Goal: Obtain resource: Download file/media

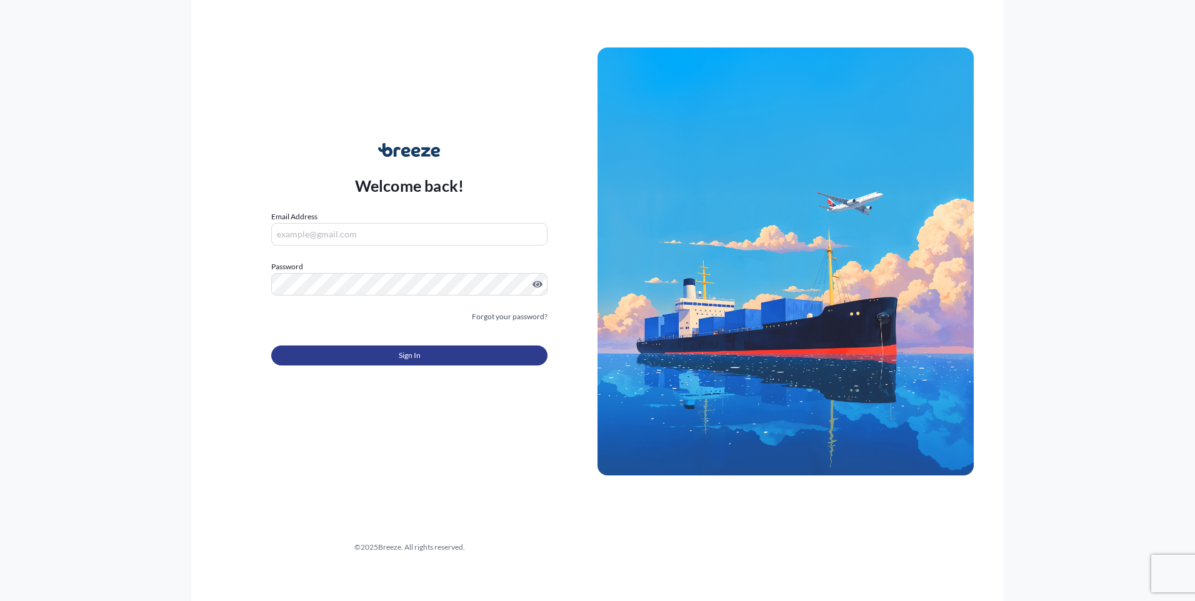
type input "[EMAIL_ADDRESS][DOMAIN_NAME]"
click at [399, 360] on span "Sign In" at bounding box center [410, 355] width 22 height 13
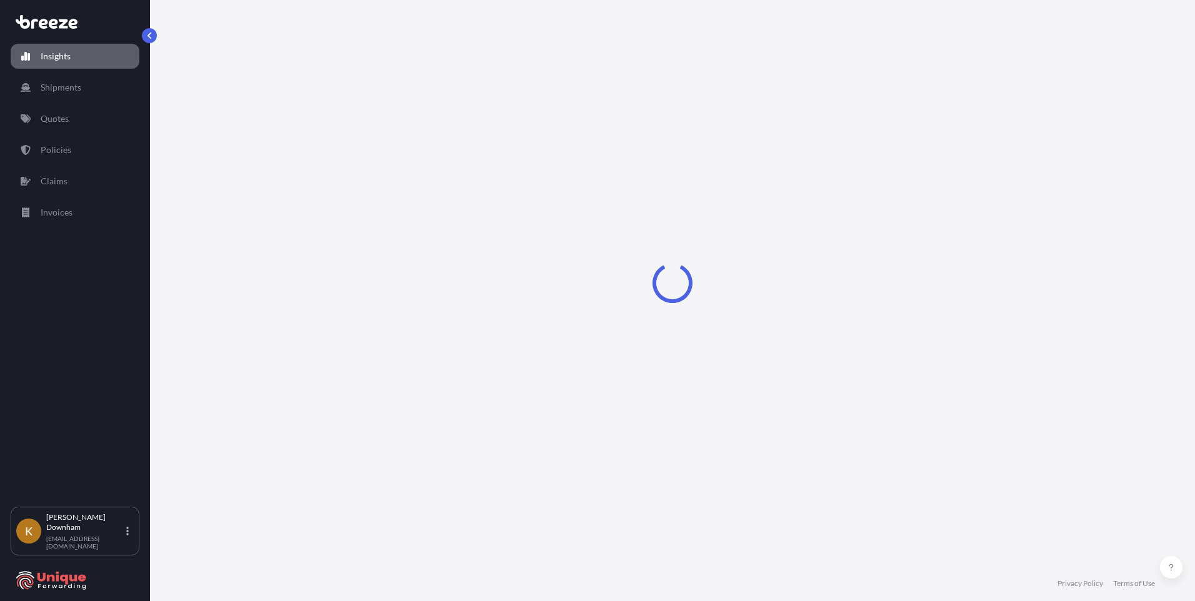
select select "2025"
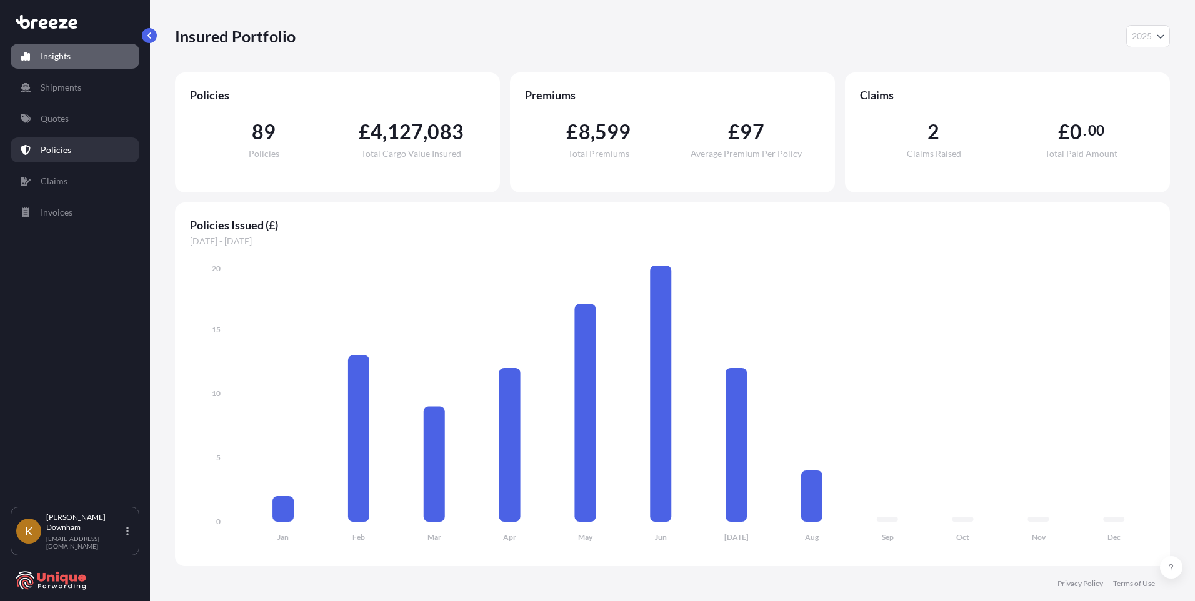
click at [58, 151] on p "Policies" at bounding box center [56, 150] width 31 height 13
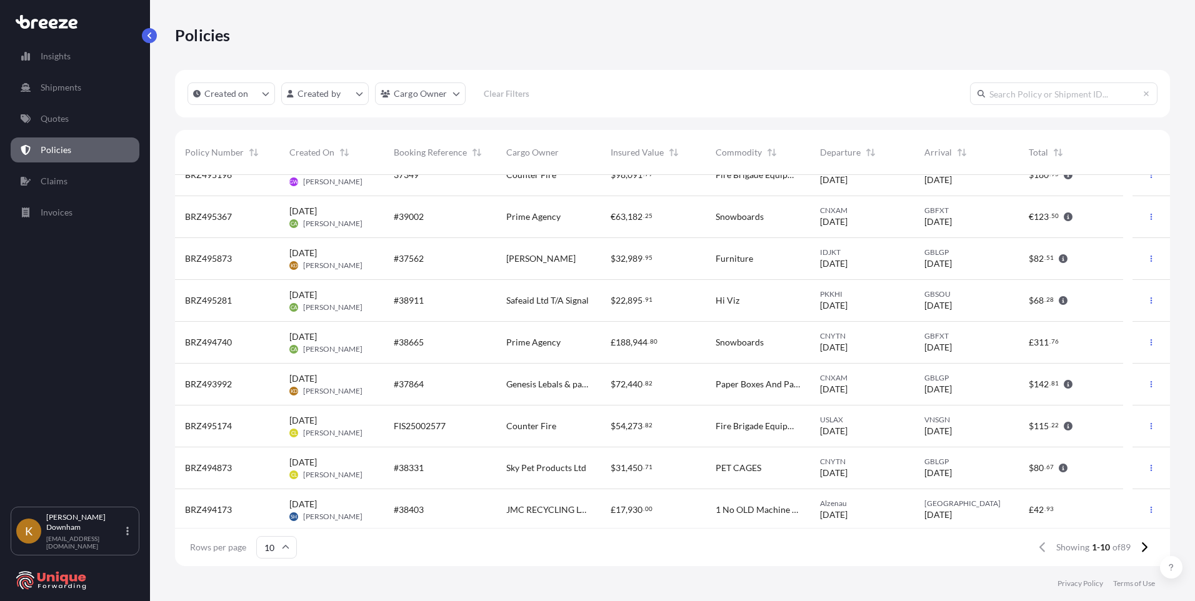
scroll to position [66, 0]
click at [475, 468] on div "#38331" at bounding box center [440, 465] width 93 height 13
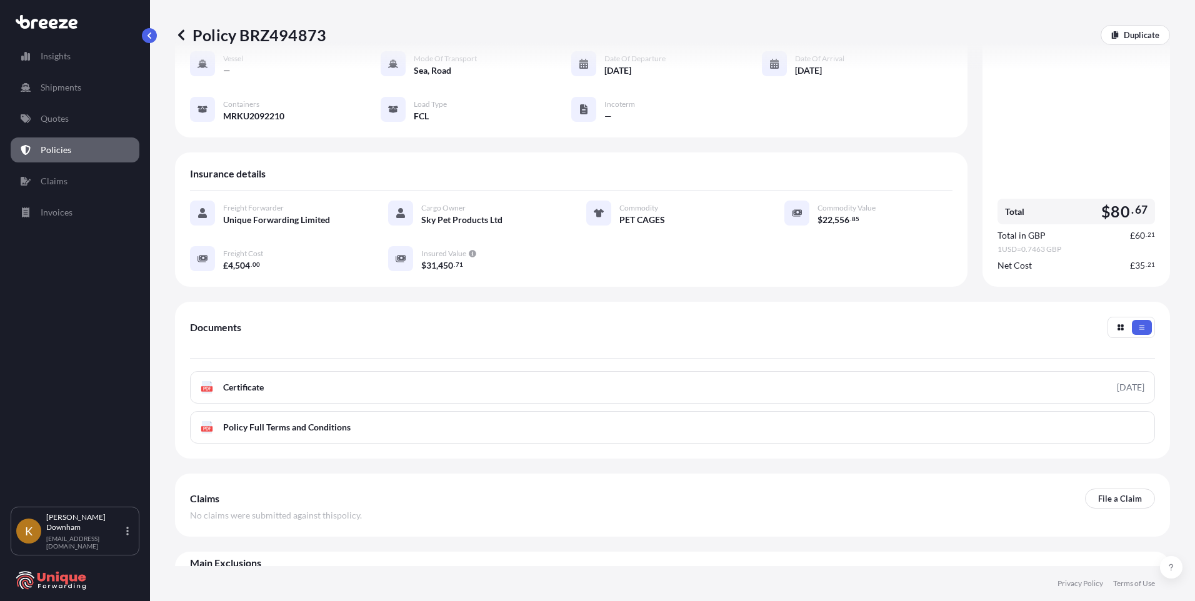
scroll to position [138, 0]
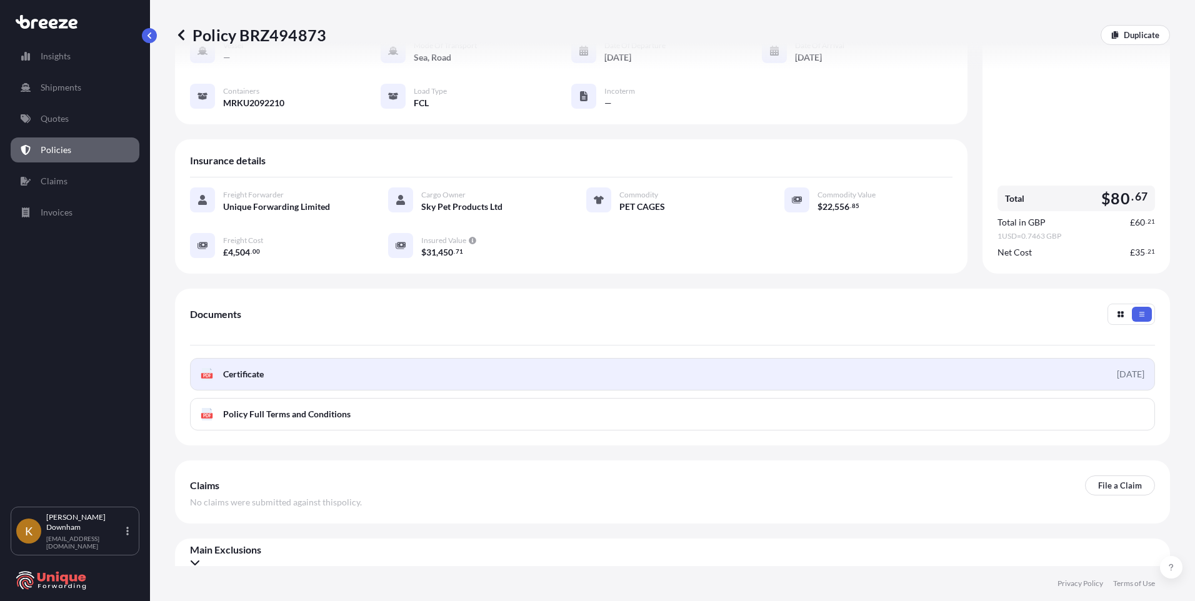
click at [388, 365] on link "PDF Certificate [DATE]" at bounding box center [672, 374] width 965 height 33
